Goal: Transaction & Acquisition: Purchase product/service

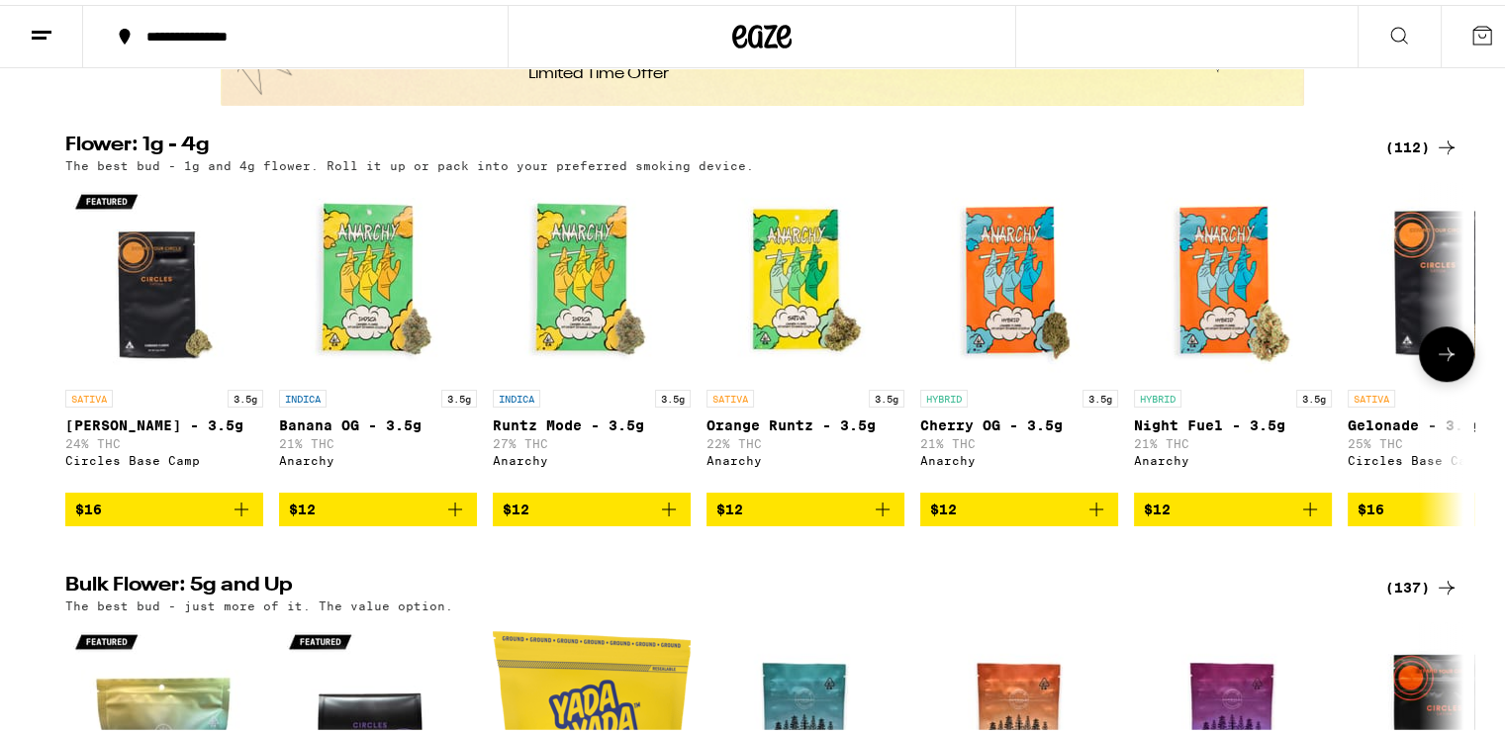
scroll to position [1484, 0]
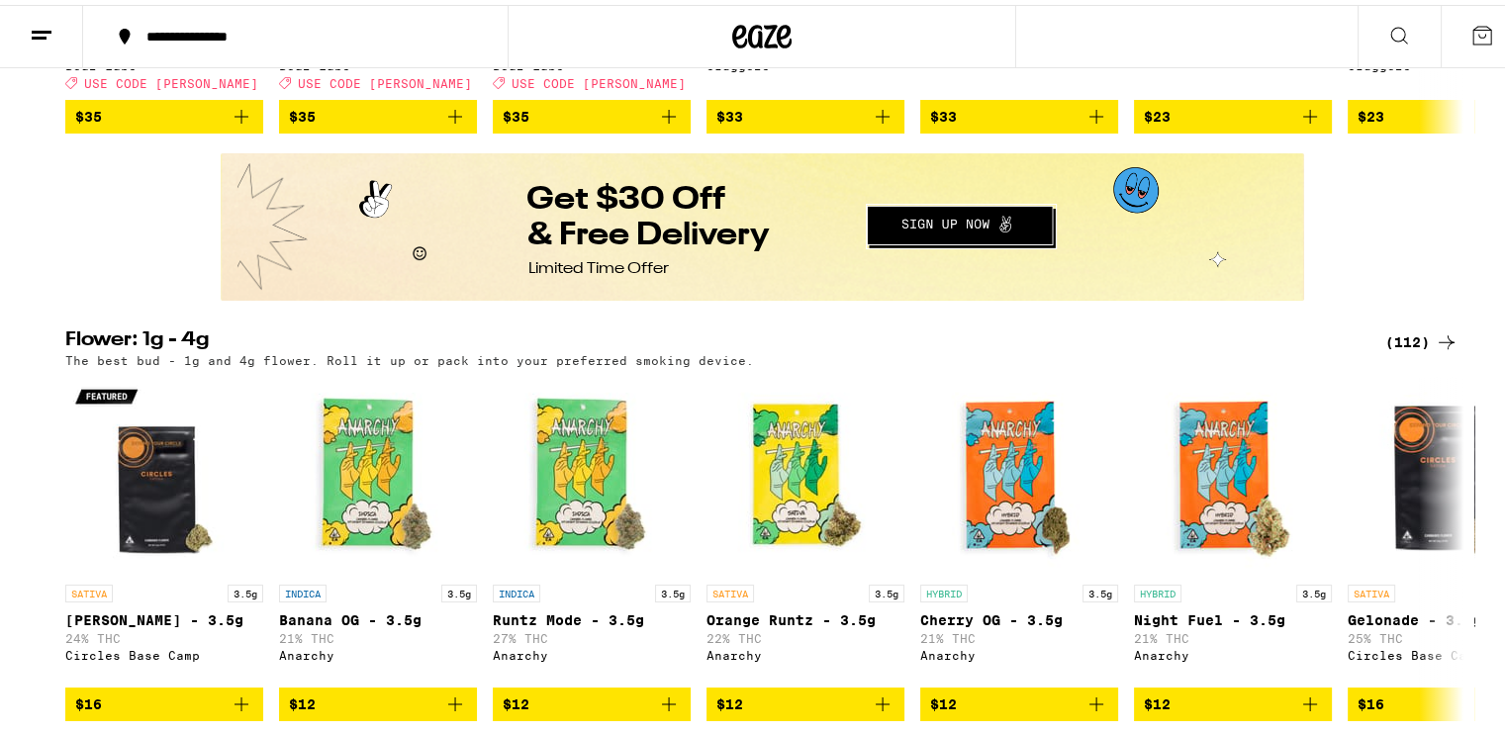
click at [1392, 349] on div "(112)" at bounding box center [1421, 338] width 73 height 24
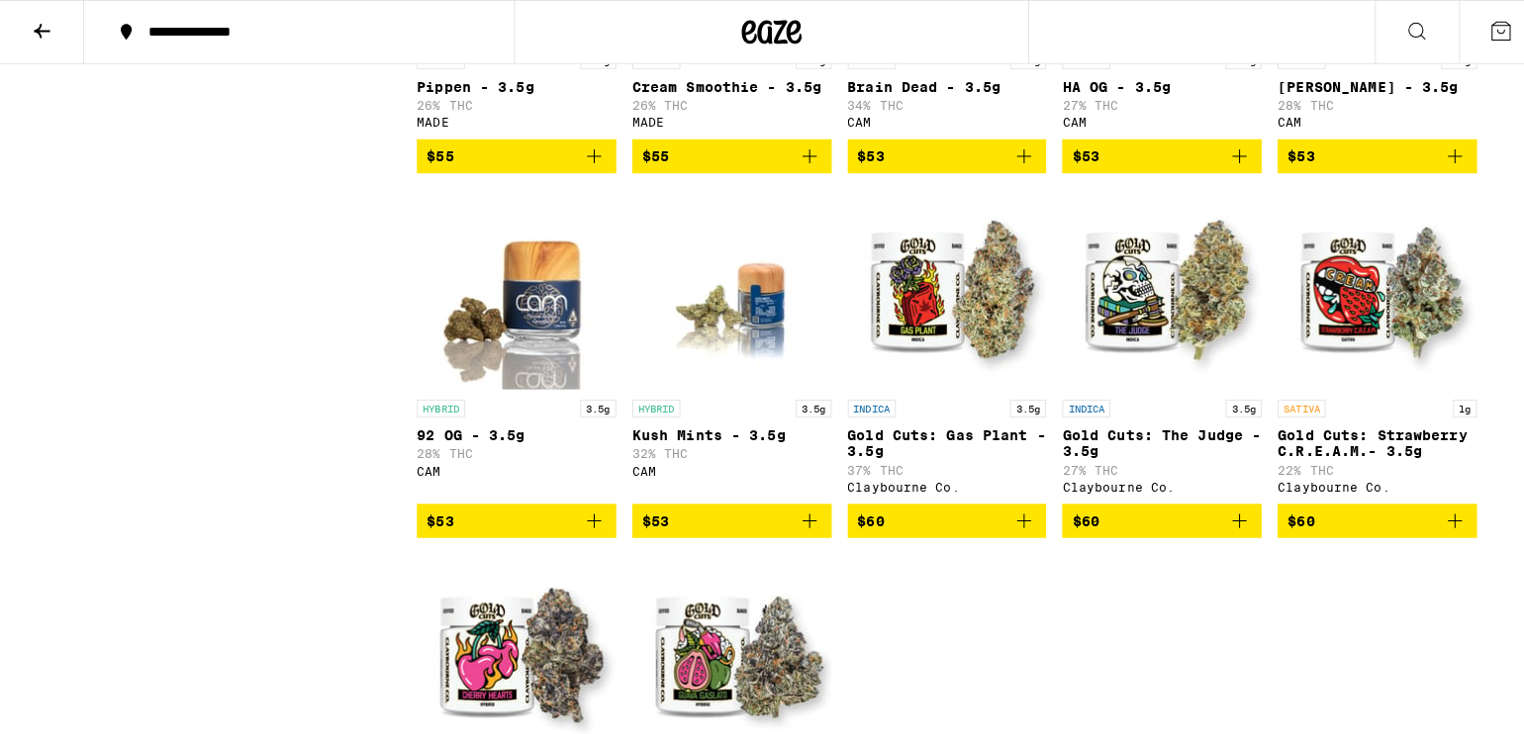
scroll to position [7544, 0]
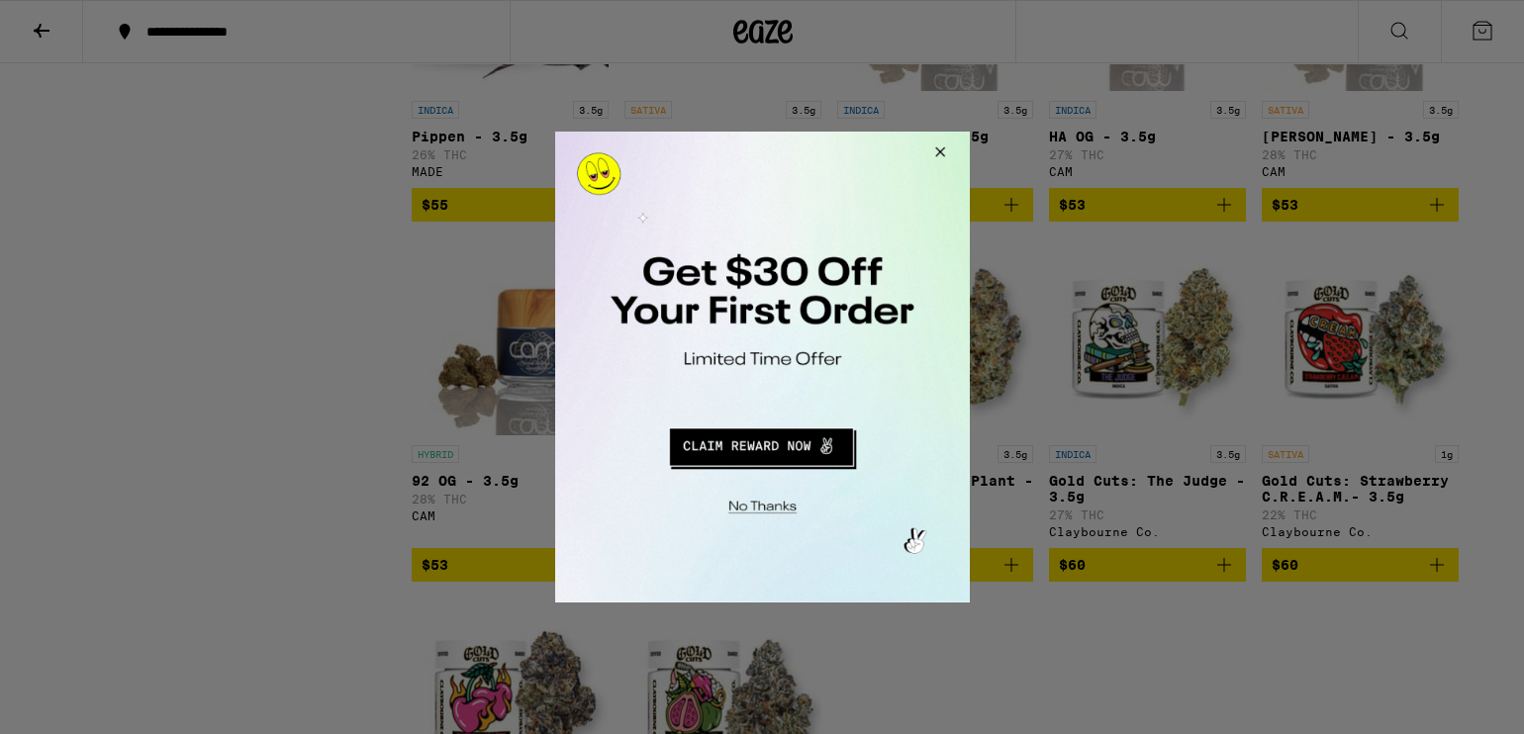
click at [759, 450] on button "Redirect to URL" at bounding box center [760, 444] width 344 height 47
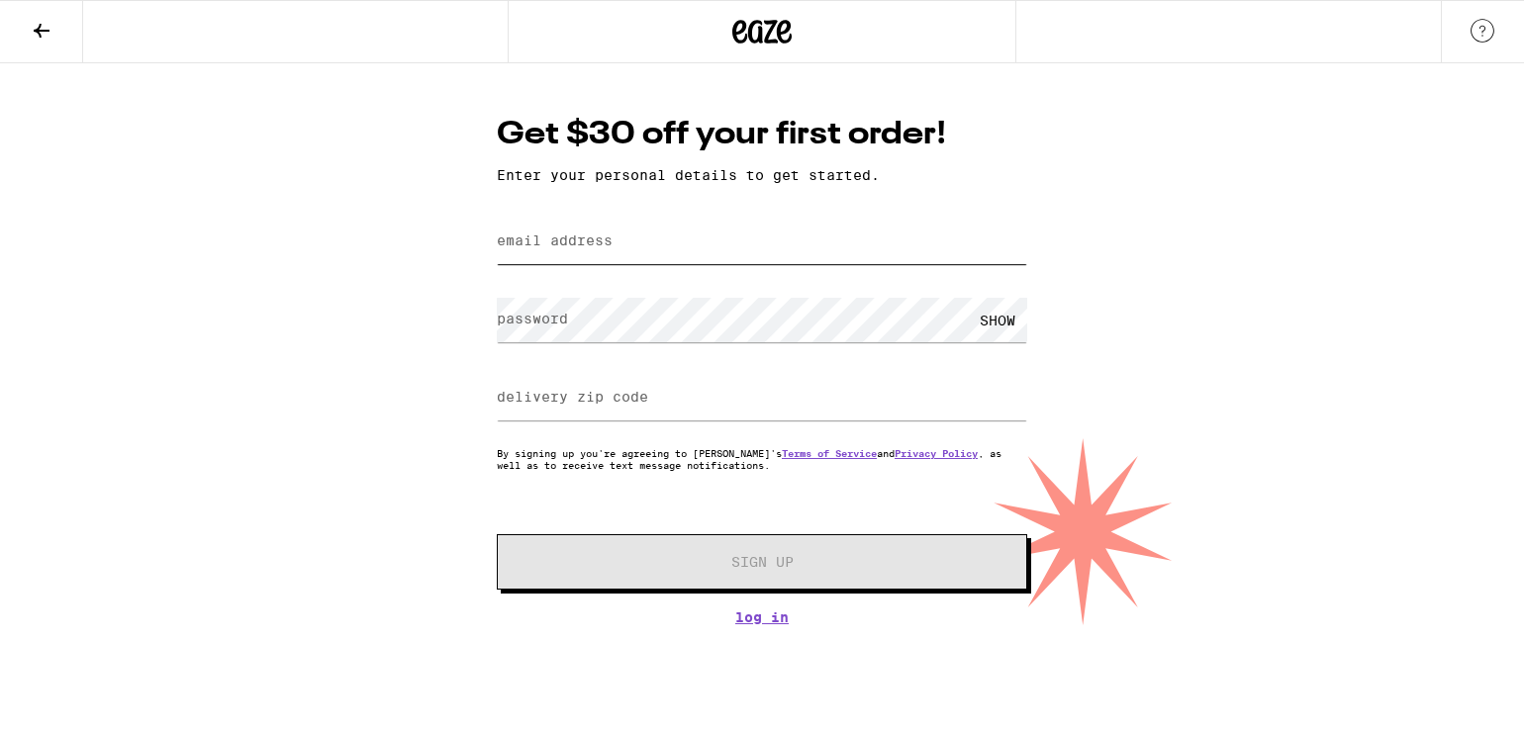
type input "tifchris@msn.com"
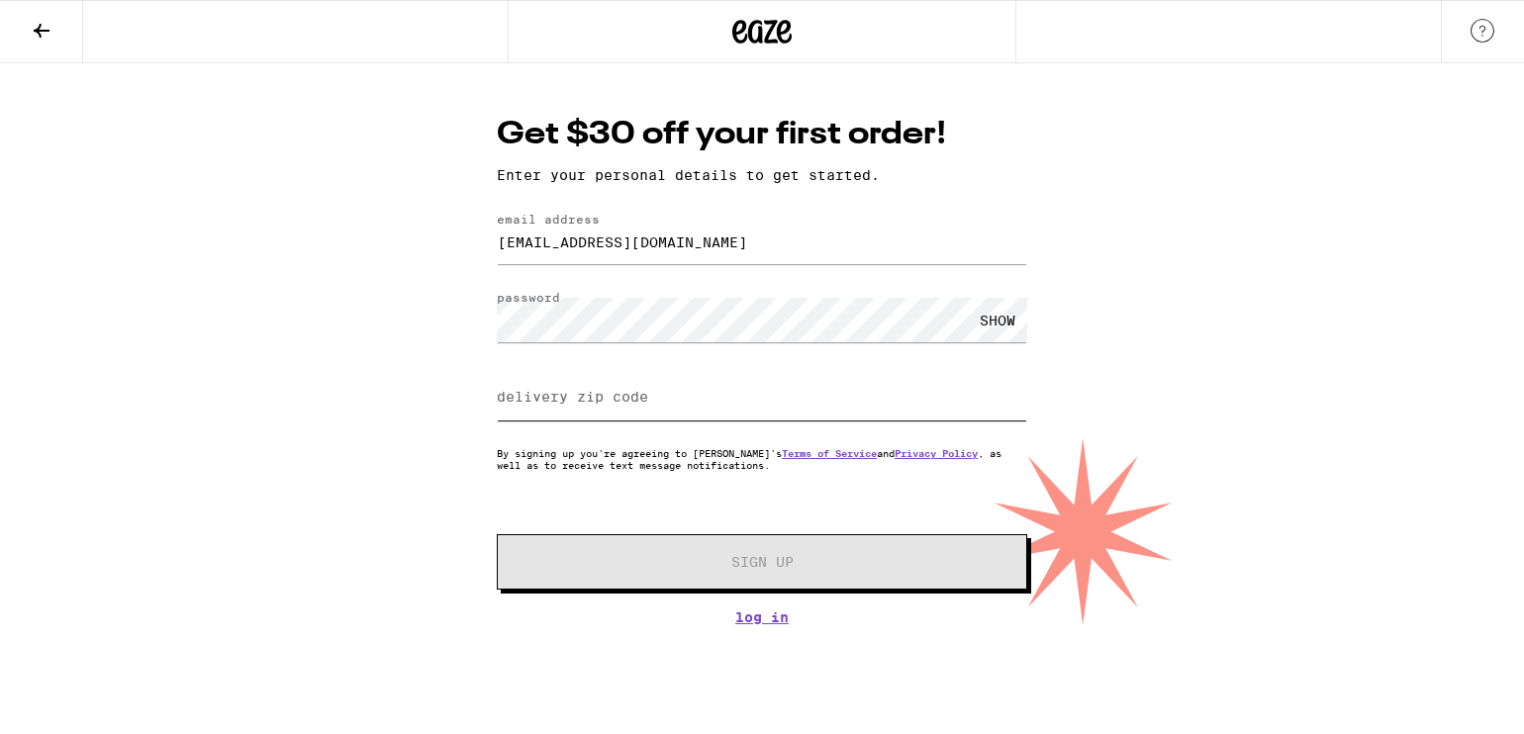
click at [602, 414] on input "delivery zip code" at bounding box center [762, 398] width 530 height 45
type input "92646"
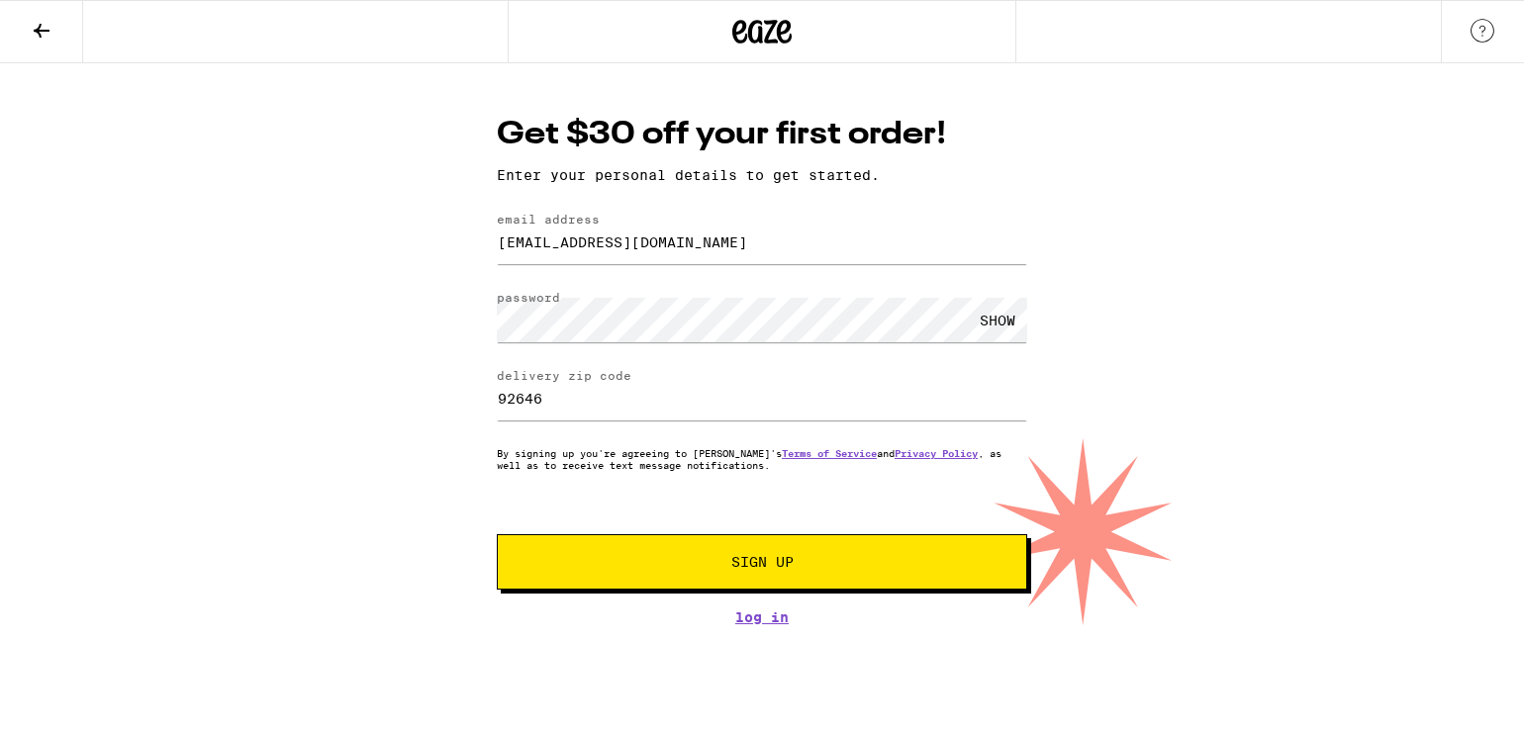
click at [697, 569] on span "Sign Up" at bounding box center [762, 562] width 394 height 14
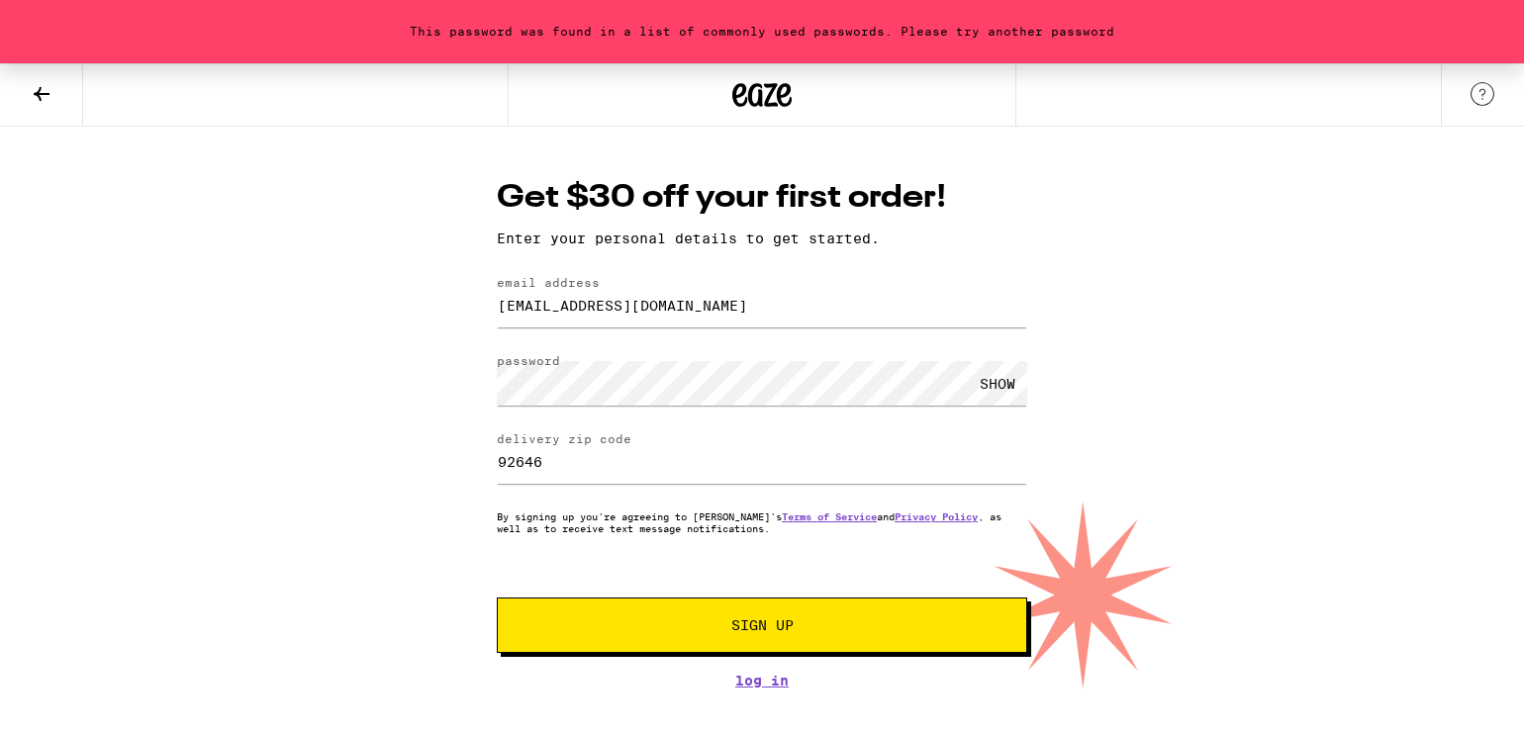
click at [996, 384] on div "SHOW" at bounding box center [997, 383] width 59 height 45
click at [1001, 381] on div "HIDE" at bounding box center [997, 383] width 59 height 45
click at [697, 632] on span "Sign Up" at bounding box center [762, 625] width 394 height 14
click at [766, 688] on link "Log In" at bounding box center [762, 681] width 530 height 16
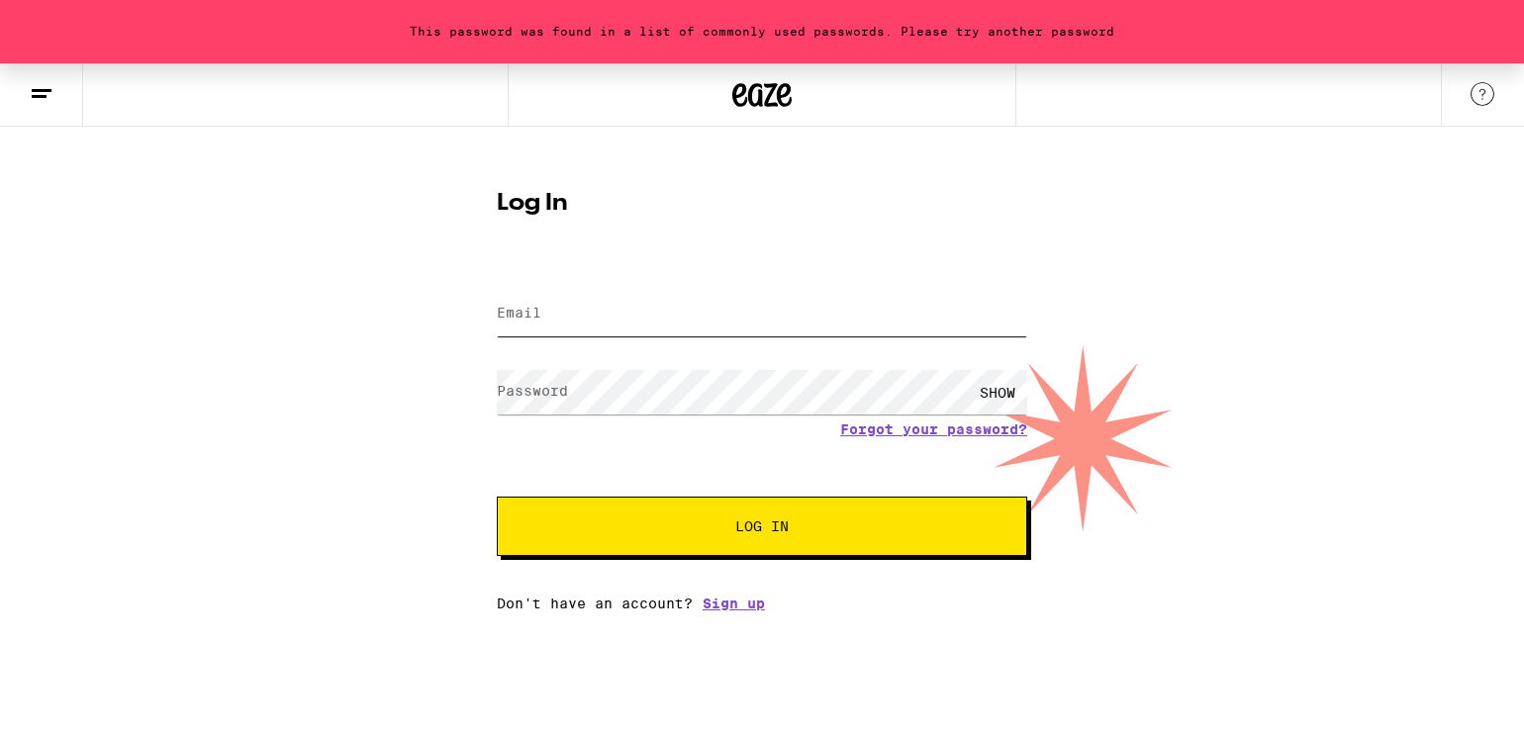
type input "tifchris@msn.com"
click at [699, 532] on span "Log In" at bounding box center [762, 527] width 370 height 14
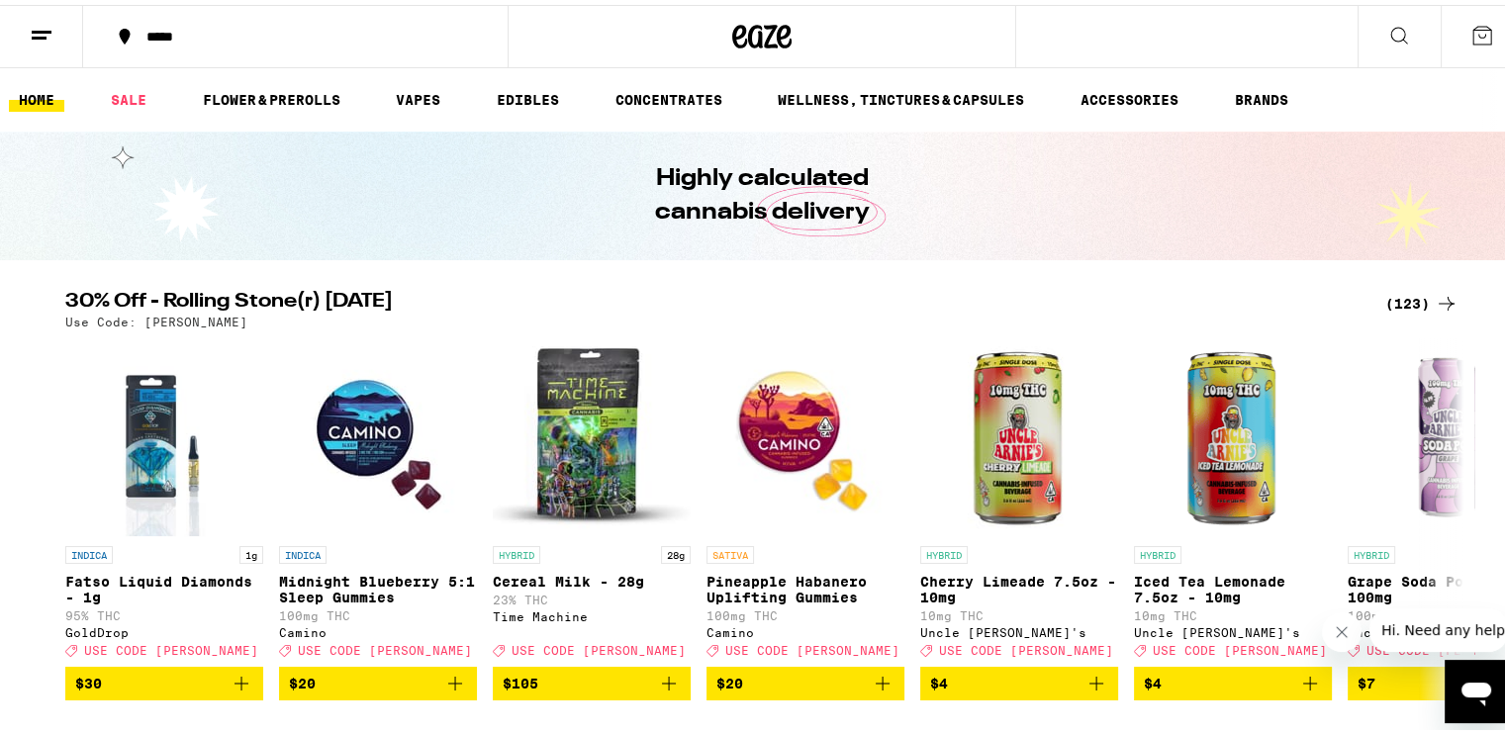
click at [1394, 297] on div "(123)" at bounding box center [1421, 299] width 73 height 24
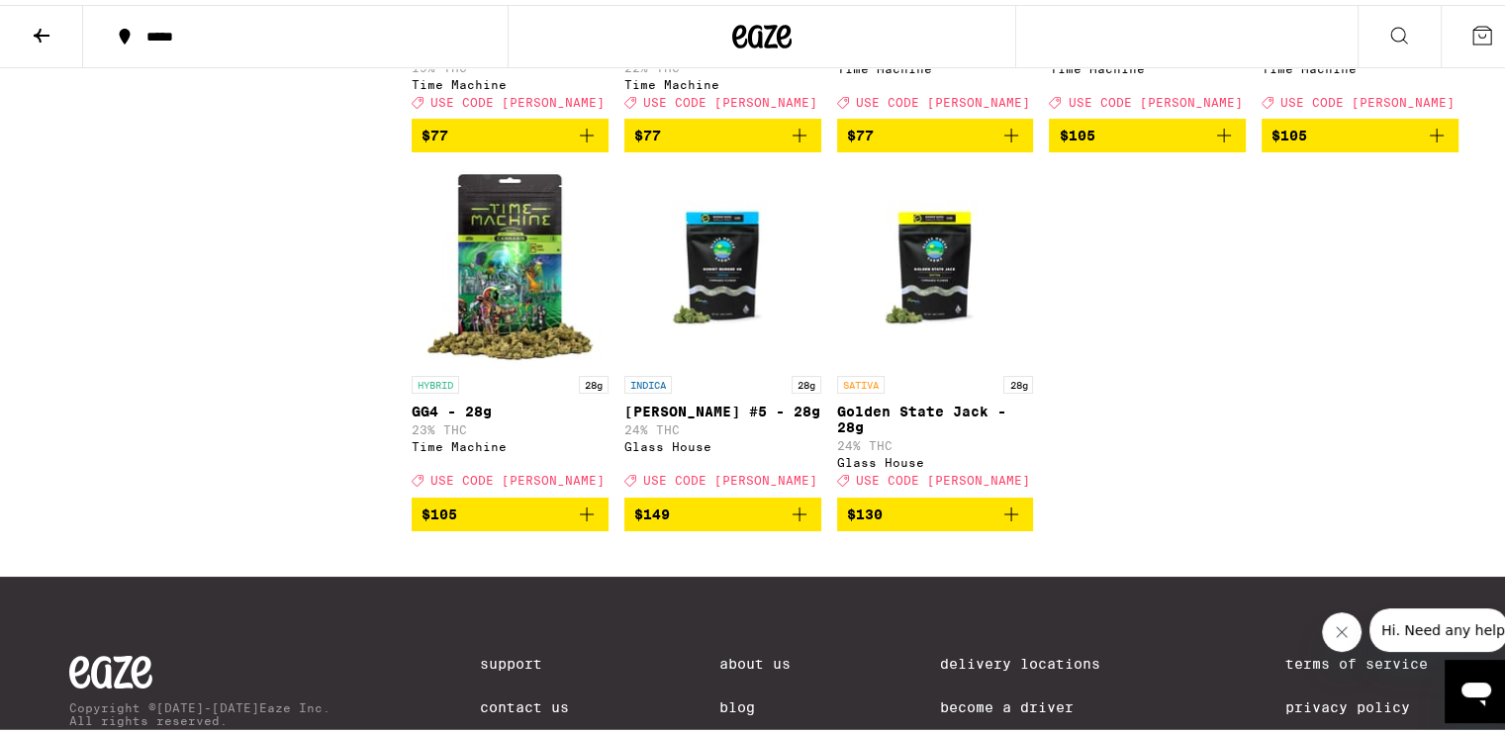
scroll to position [9127, 0]
